Goal: Register for event/course

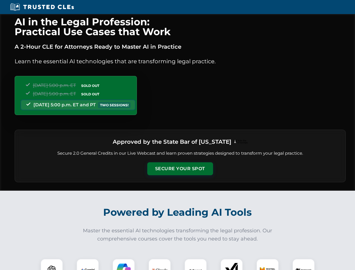
click at [180, 169] on button "Secure Your Spot" at bounding box center [180, 168] width 66 height 13
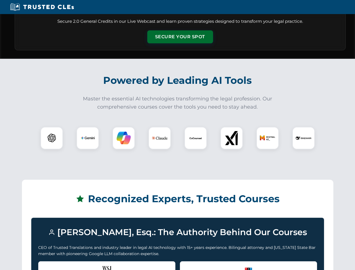
click at [88, 264] on div "Recognized by the WSJ [PERSON_NAME] was featured for his expertise in AI legal …" at bounding box center [106, 272] width 137 height 22
click at [124, 264] on div "Recognized by the WSJ [PERSON_NAME] was featured for his expertise in AI legal …" at bounding box center [106, 272] width 137 height 22
